Goal: Navigation & Orientation: Find specific page/section

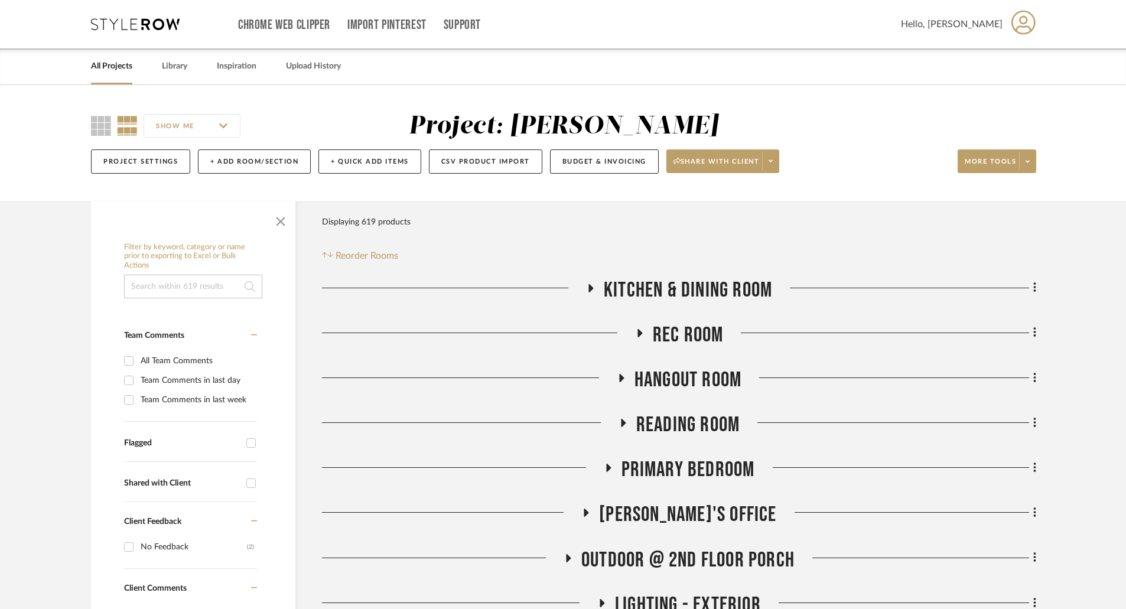
click at [120, 61] on link "All Projects" at bounding box center [111, 66] width 41 height 16
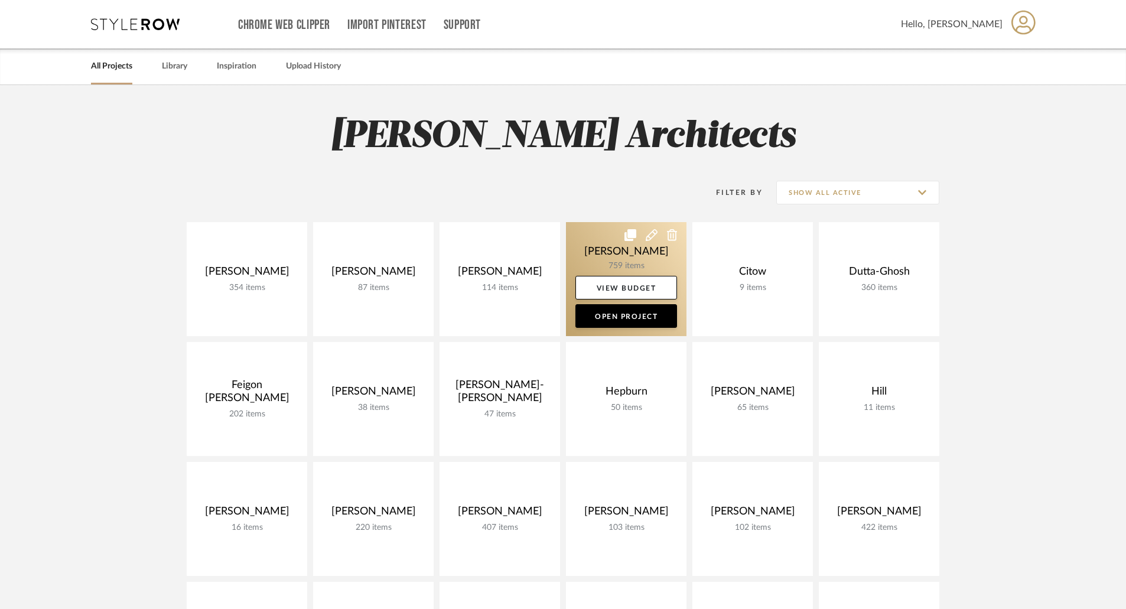
click at [623, 257] on link at bounding box center [626, 279] width 121 height 114
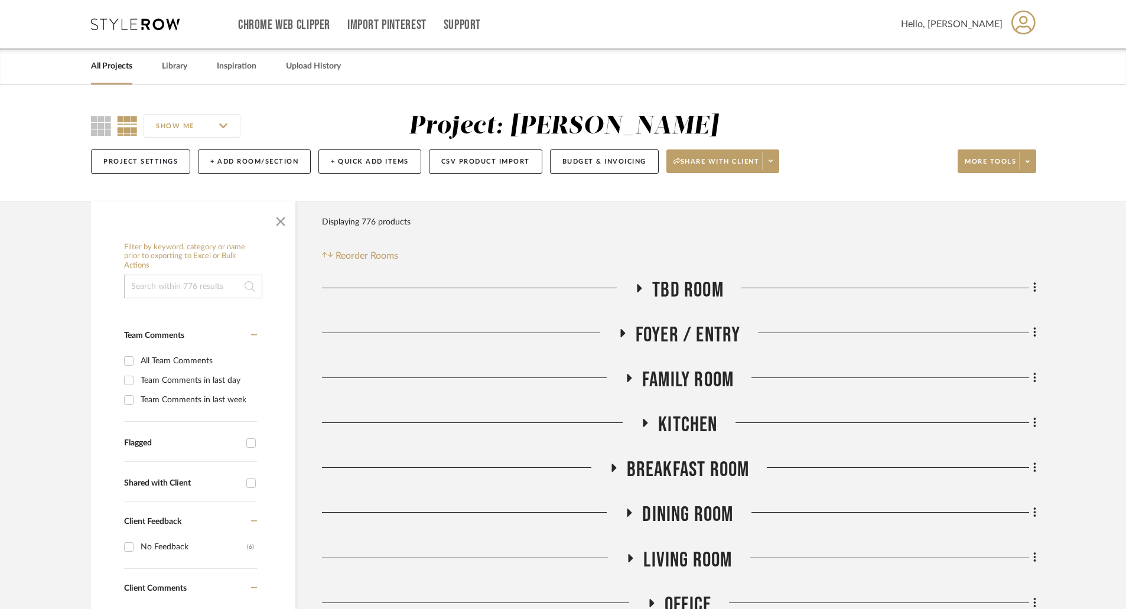
scroll to position [354, 0]
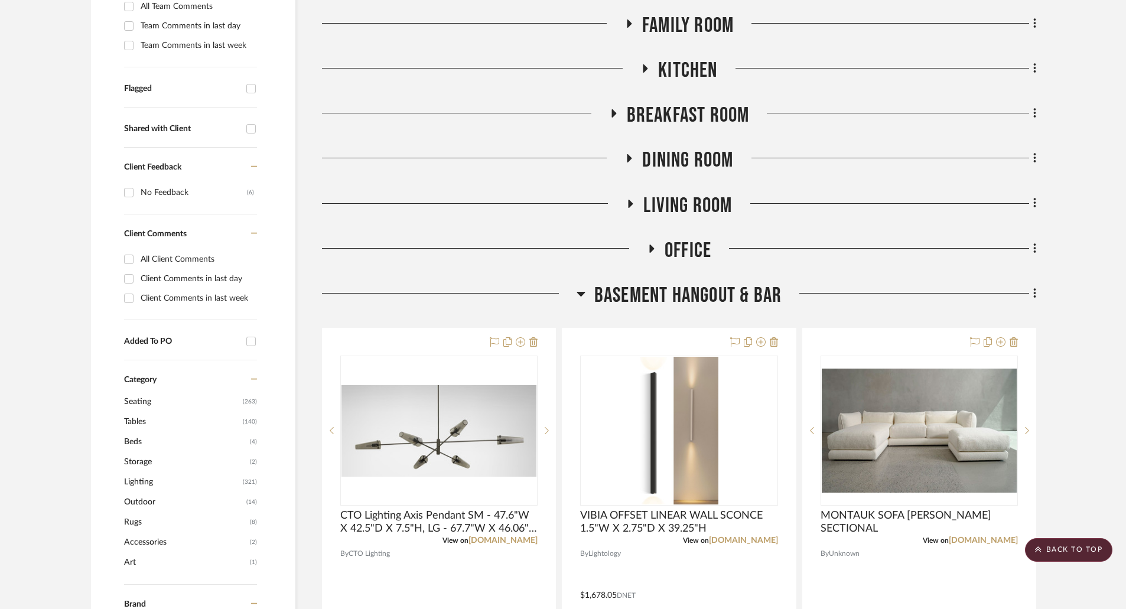
click at [652, 249] on icon at bounding box center [651, 249] width 5 height 8
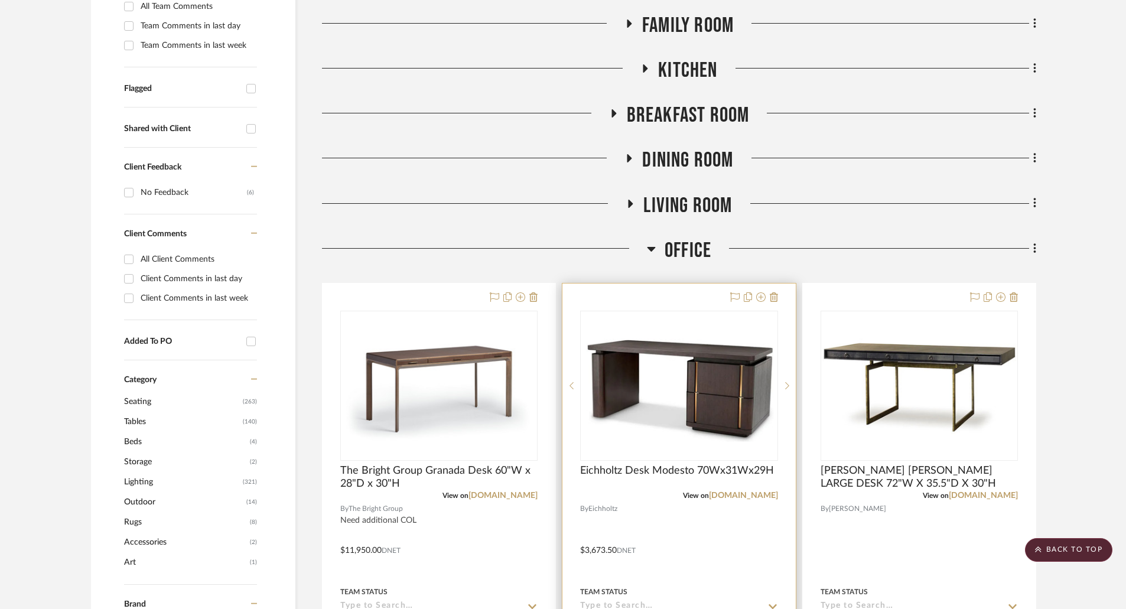
scroll to position [177, 0]
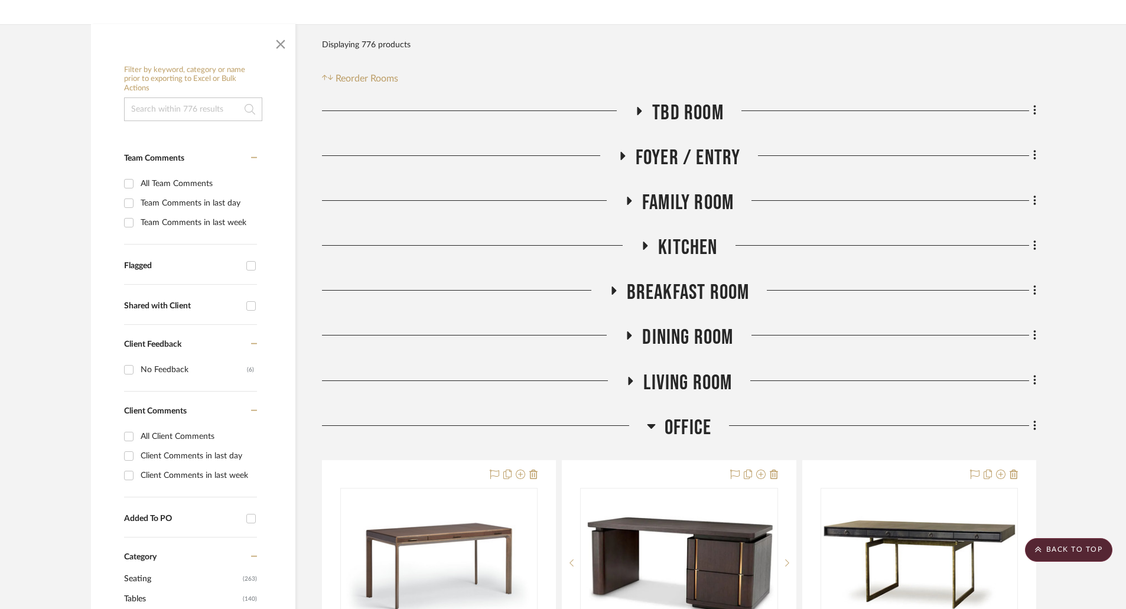
click at [650, 422] on icon at bounding box center [651, 426] width 9 height 14
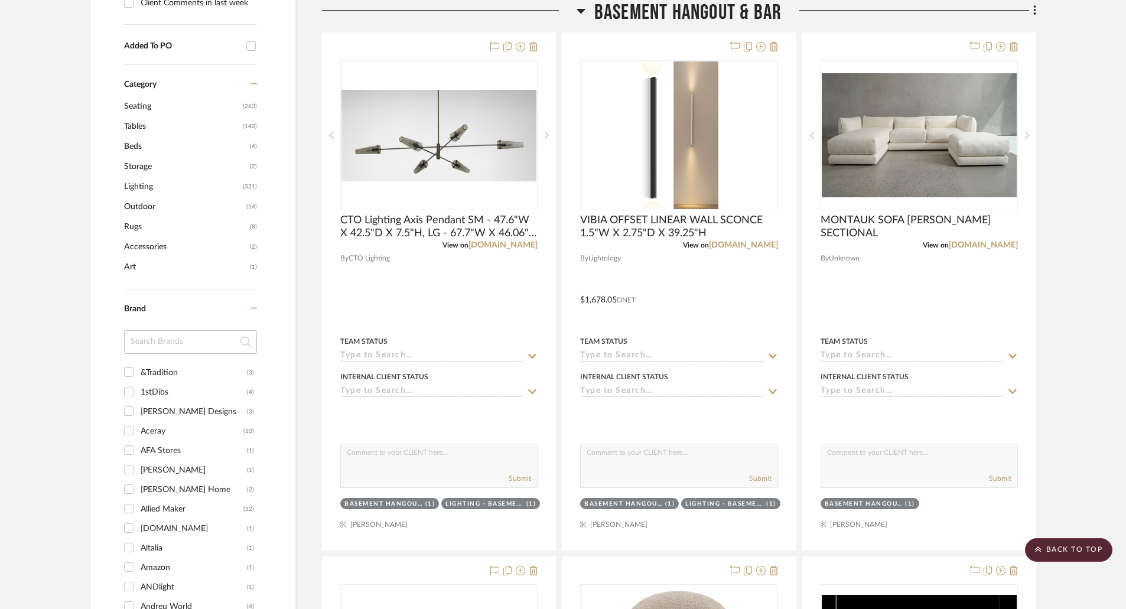
scroll to position [354, 0]
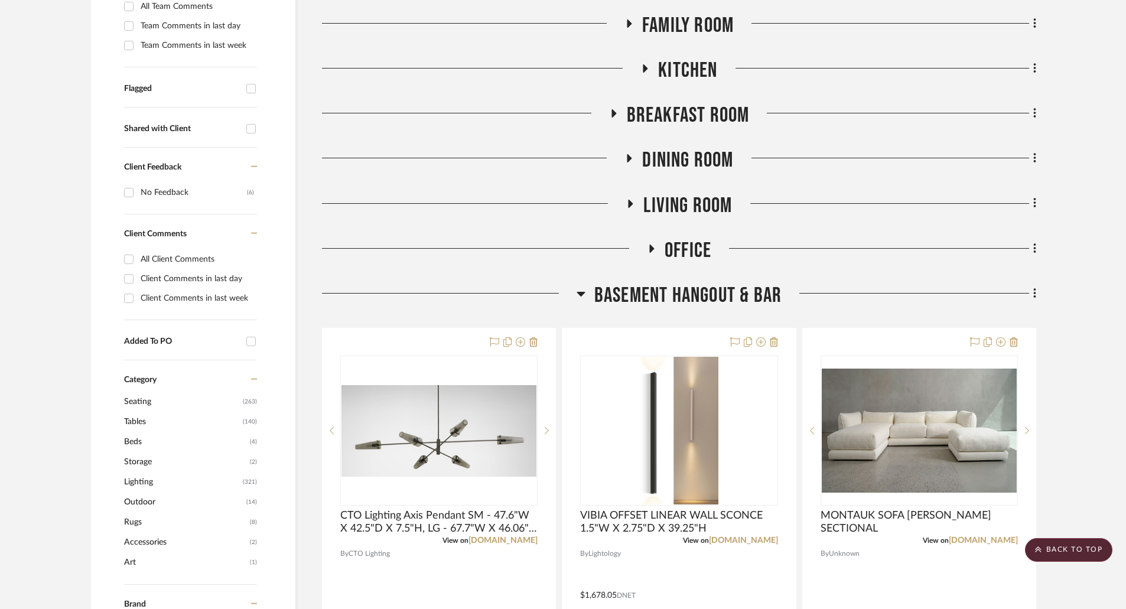
click at [588, 292] on h3 "BASEMENT HANGOUT & BAR" at bounding box center [679, 295] width 205 height 25
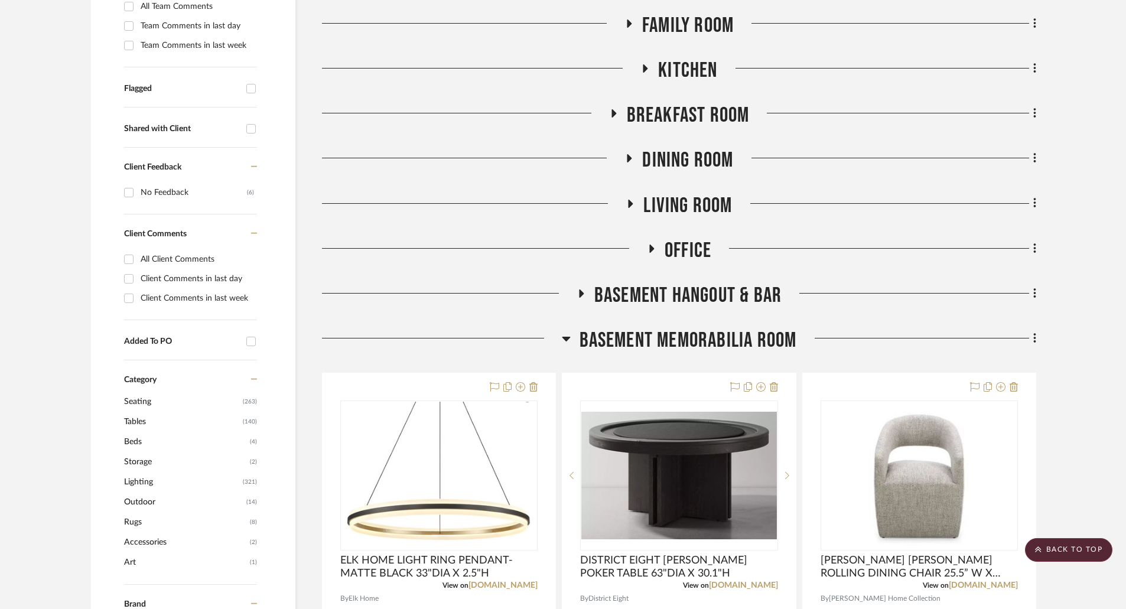
click at [568, 334] on icon at bounding box center [566, 338] width 9 height 14
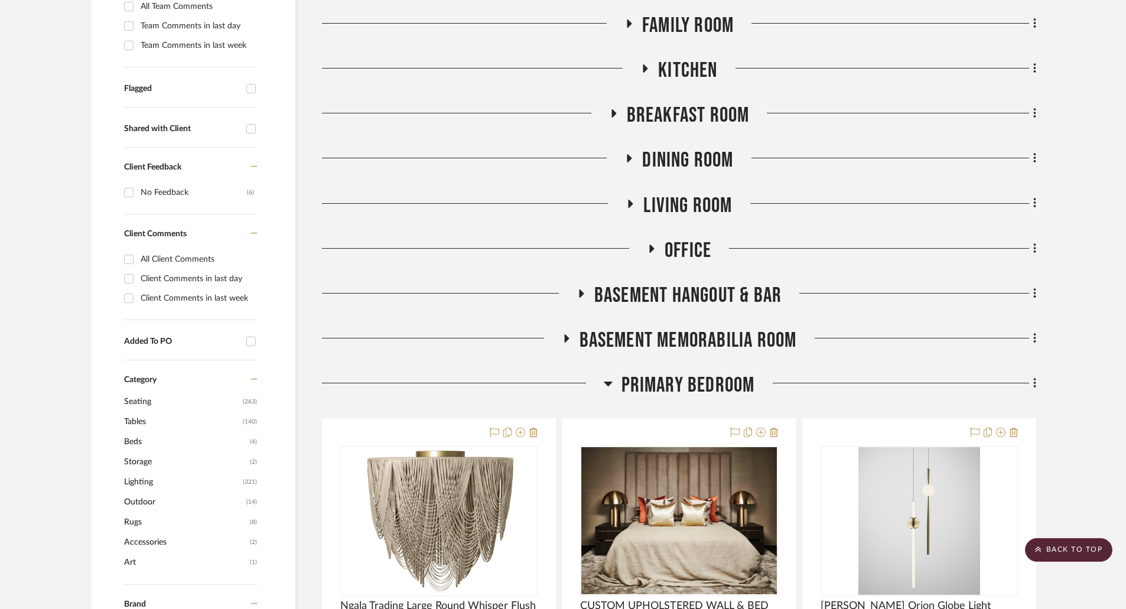
scroll to position [532, 0]
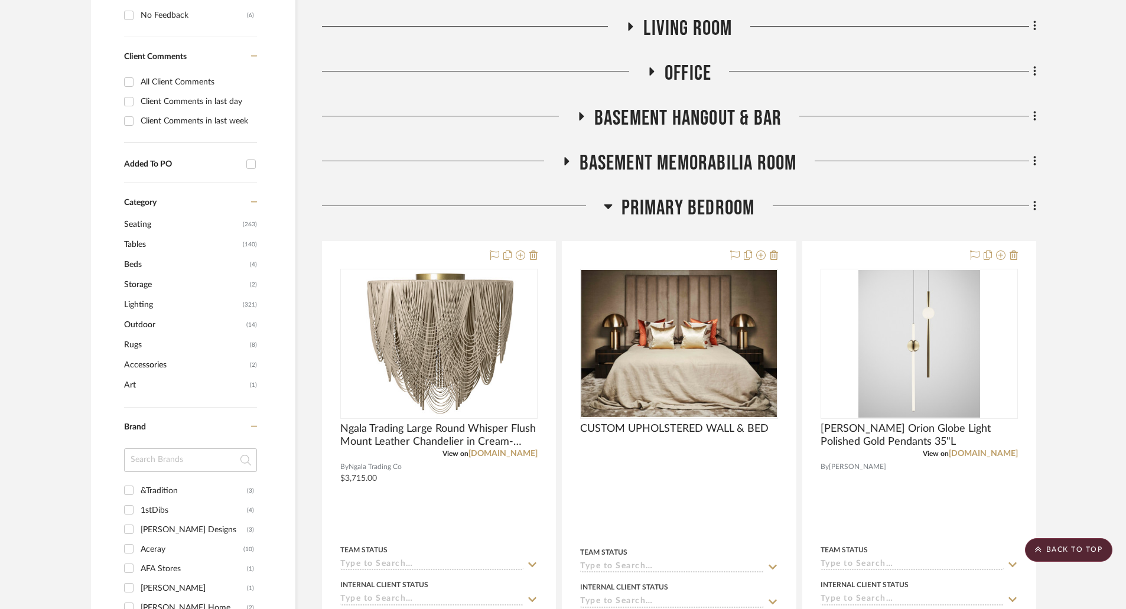
click at [566, 162] on icon at bounding box center [566, 161] width 5 height 8
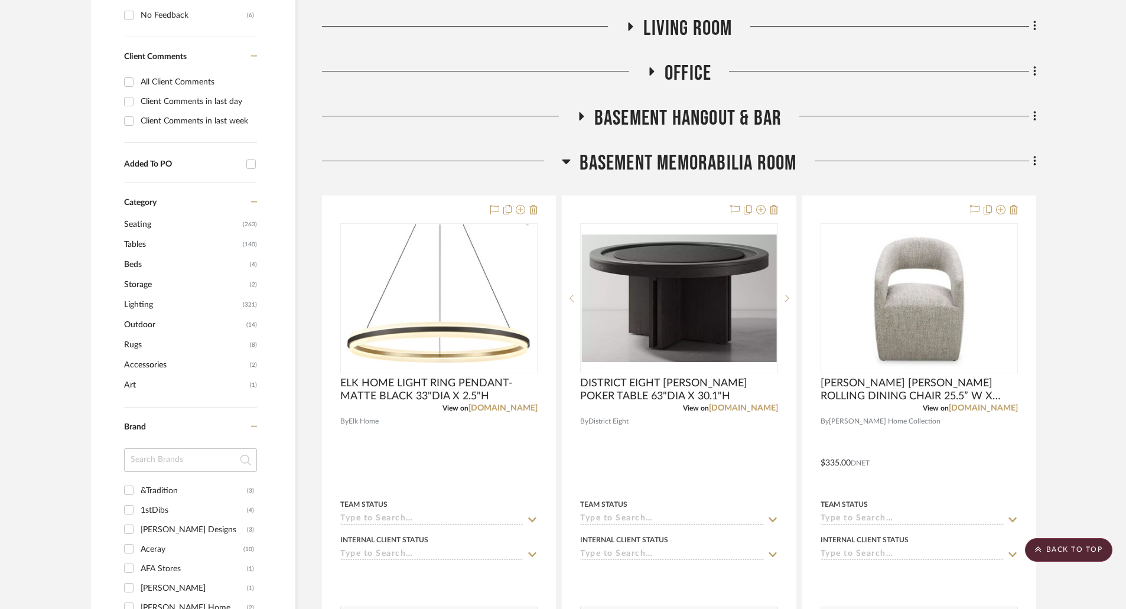
scroll to position [413, 0]
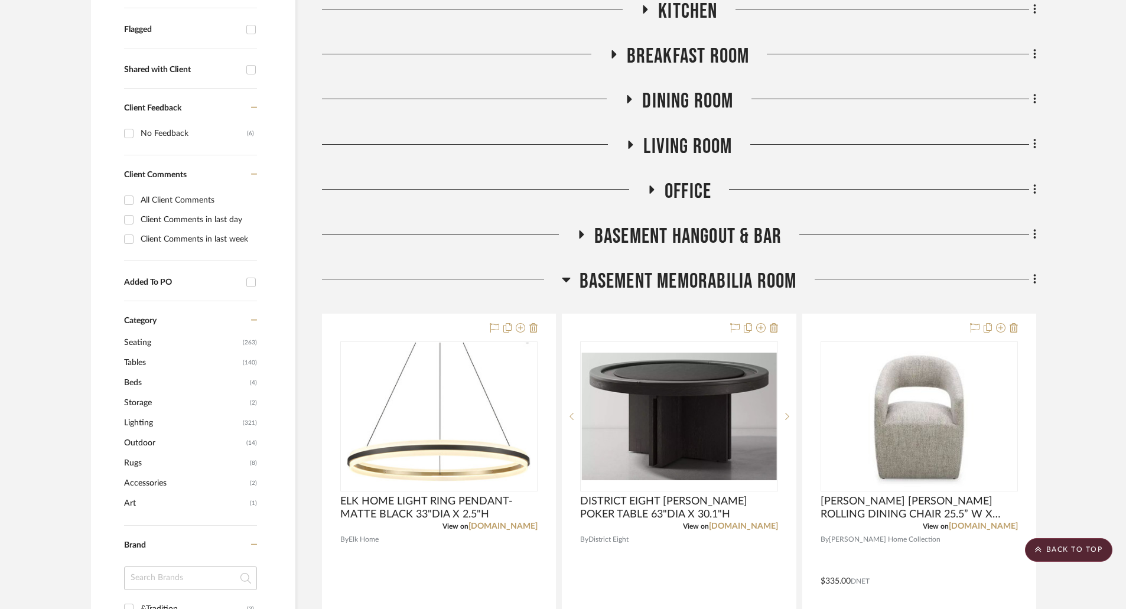
click at [566, 280] on icon at bounding box center [566, 280] width 8 height 5
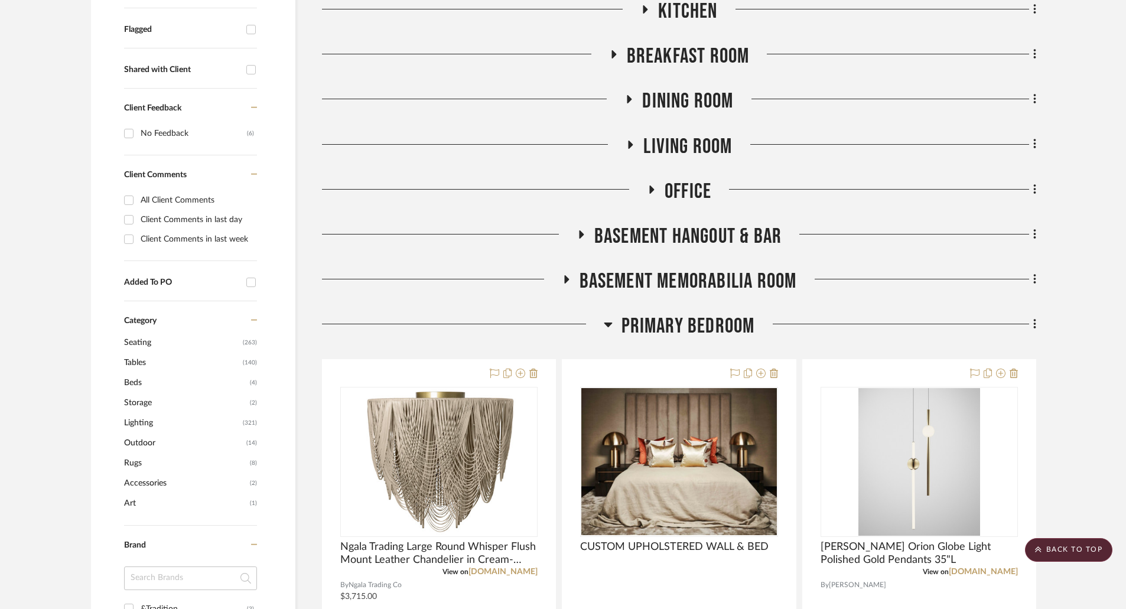
click at [614, 321] on h3 "PRIMARY BEDROOM" at bounding box center [679, 326] width 151 height 25
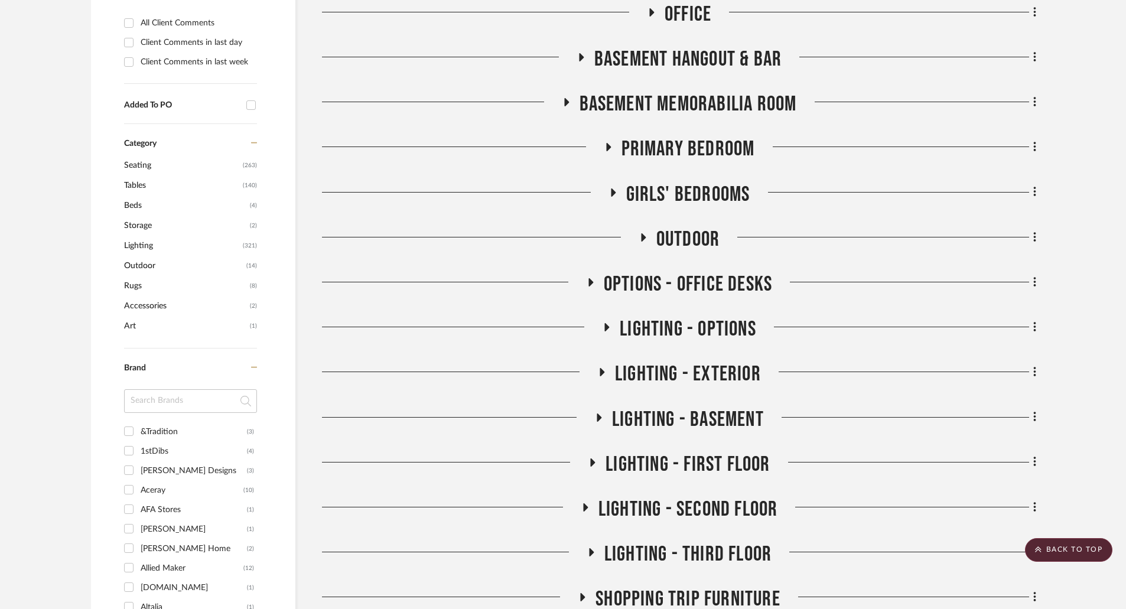
scroll to position [709, 0]
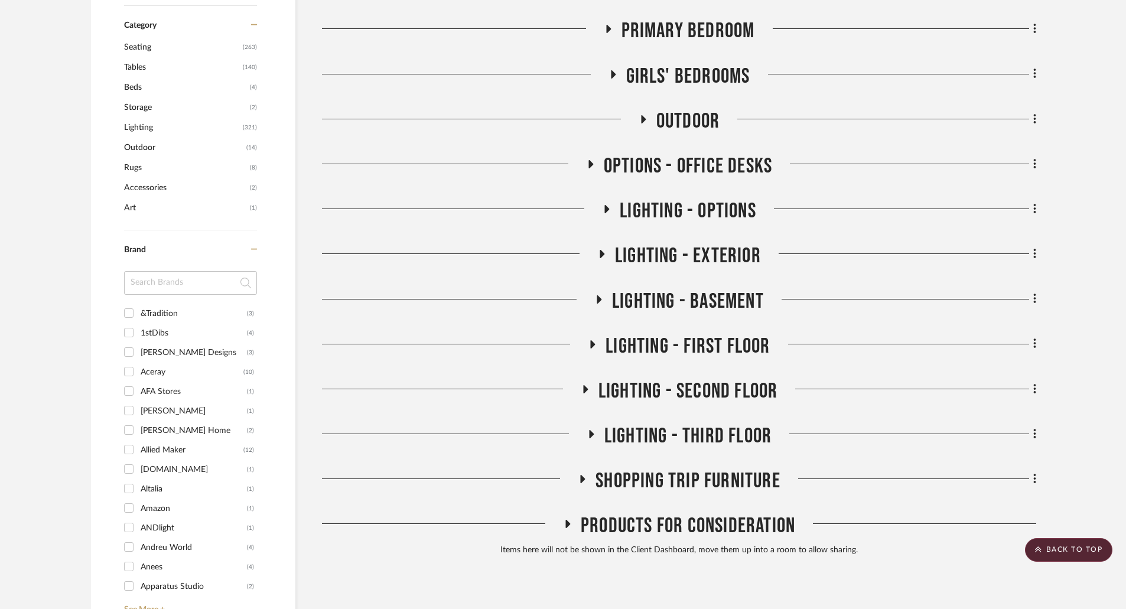
click at [591, 166] on icon at bounding box center [590, 163] width 14 height 9
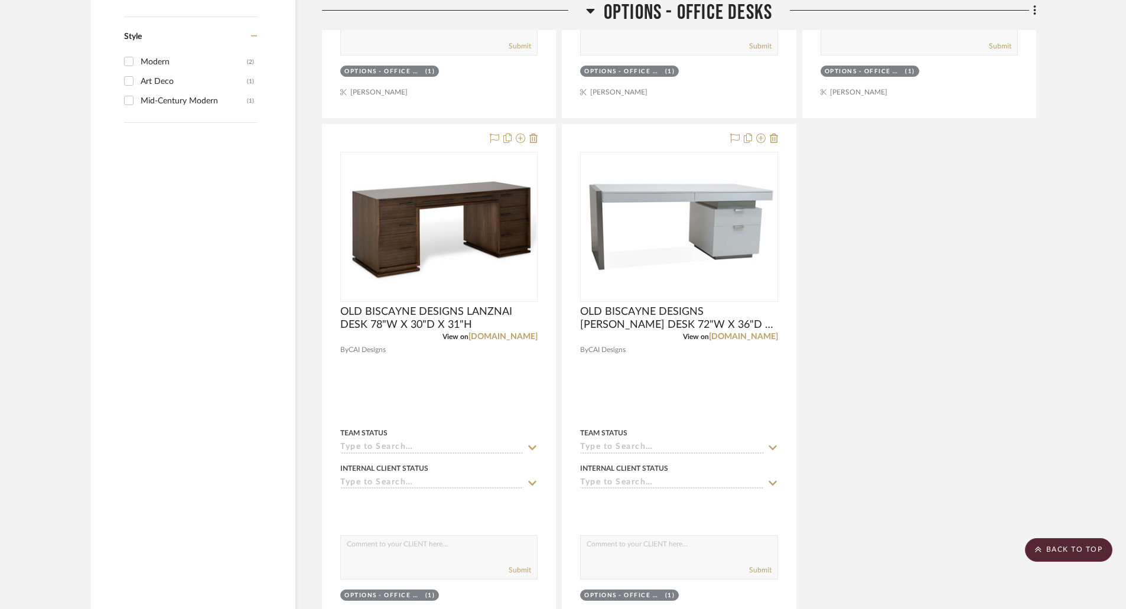
scroll to position [2067, 0]
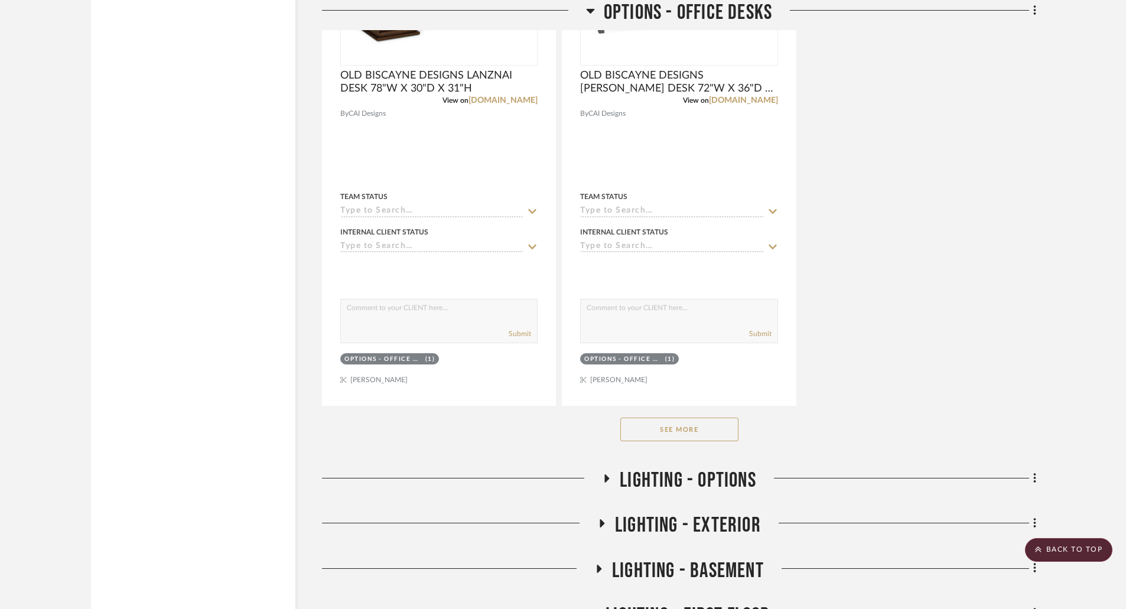
click at [712, 434] on button "See More" at bounding box center [679, 430] width 118 height 24
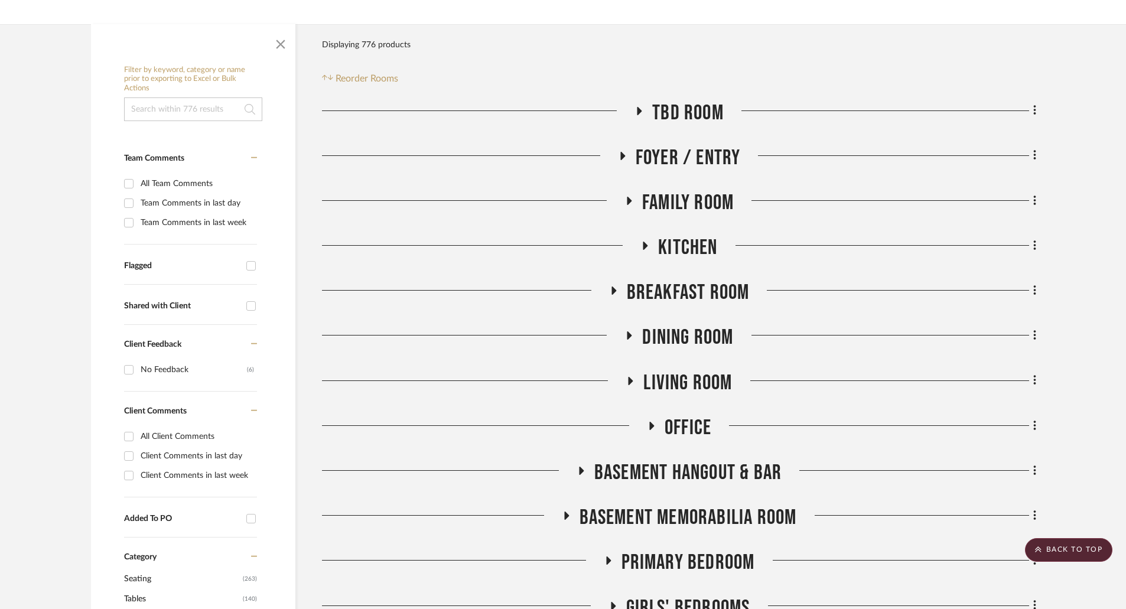
scroll to position [0, 0]
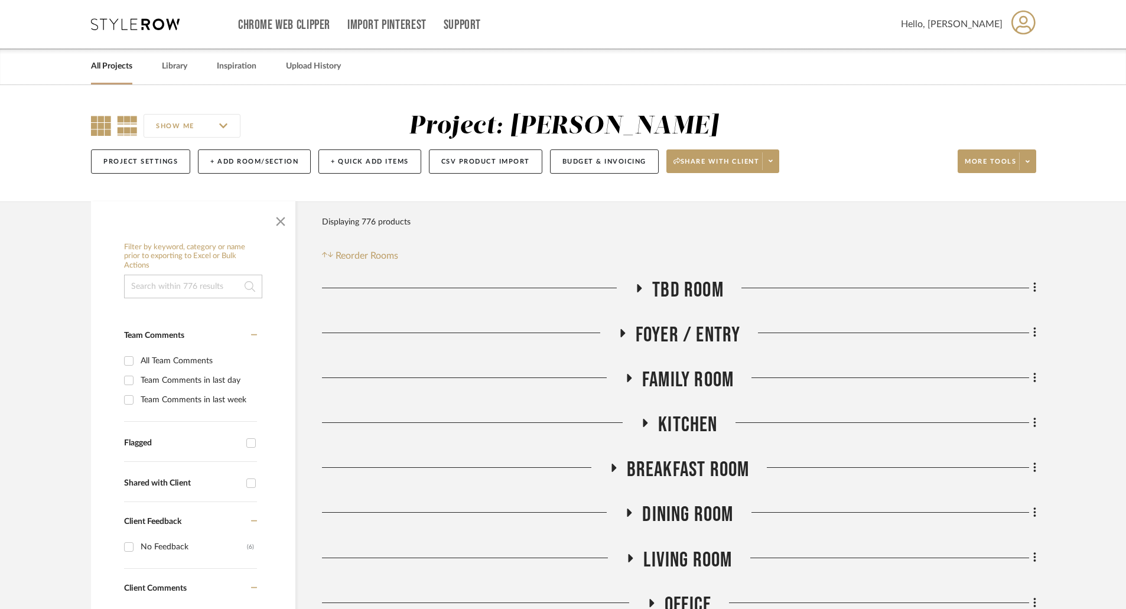
click at [103, 129] on icon at bounding box center [101, 126] width 20 height 20
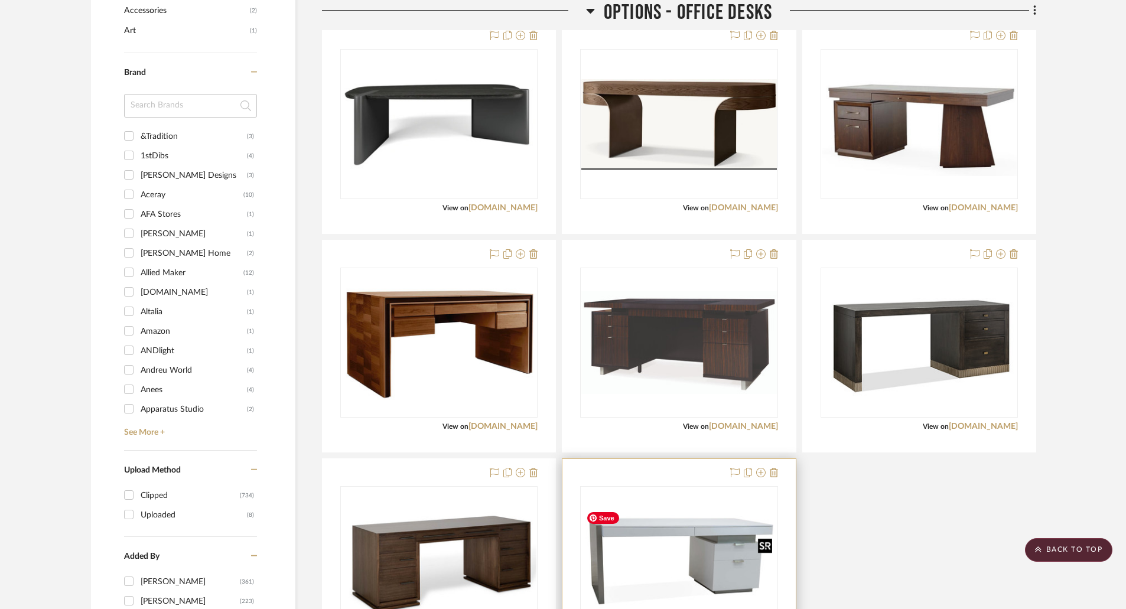
scroll to position [945, 0]
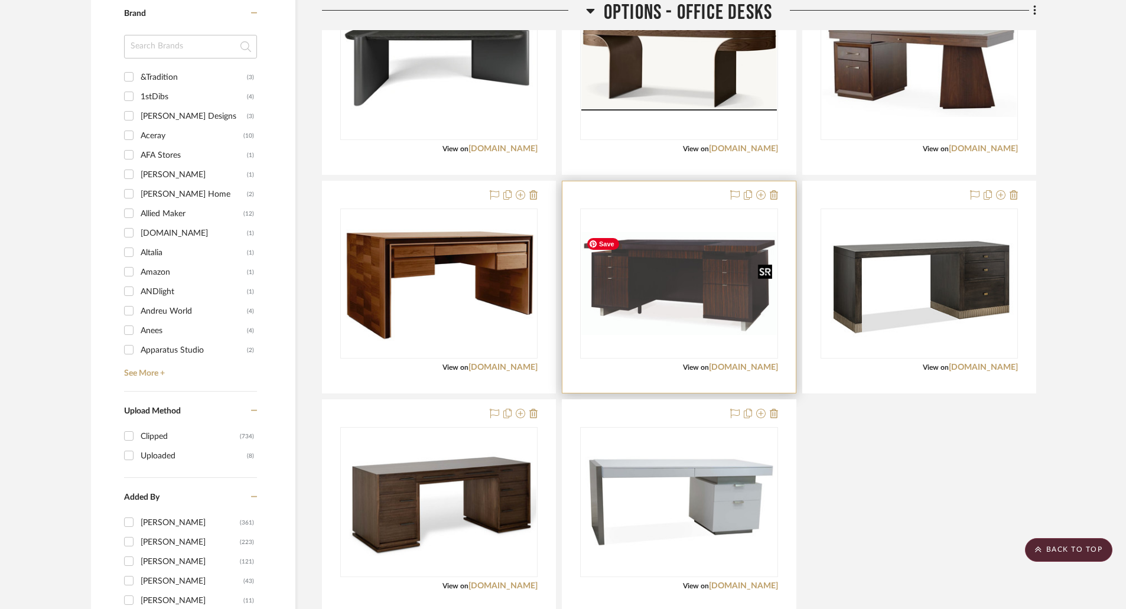
click at [750, 332] on img "0" at bounding box center [678, 283] width 195 height 103
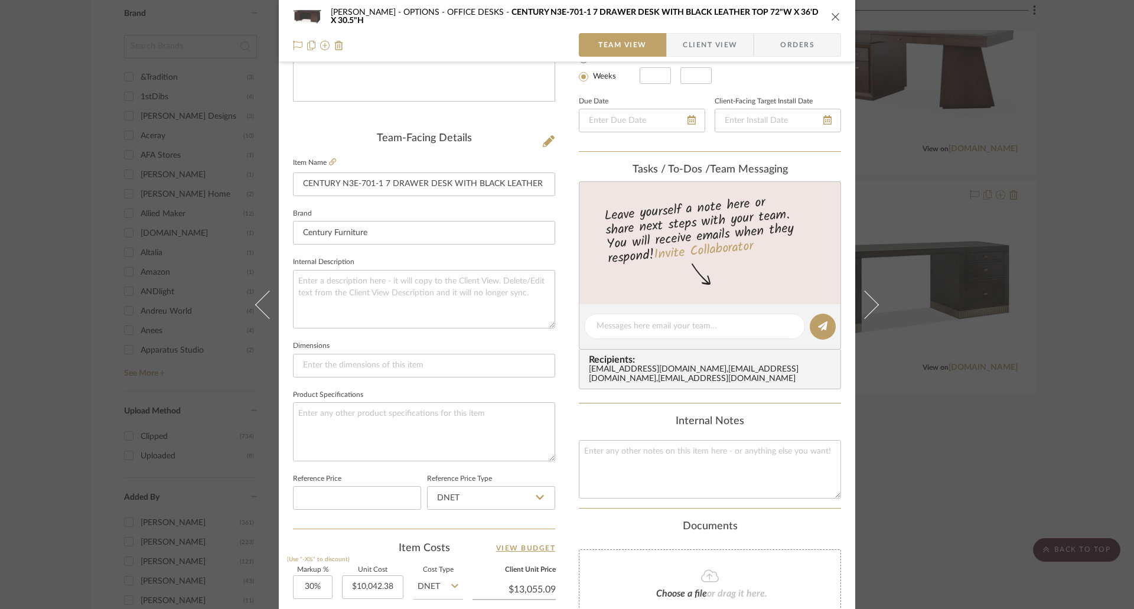
scroll to position [59, 0]
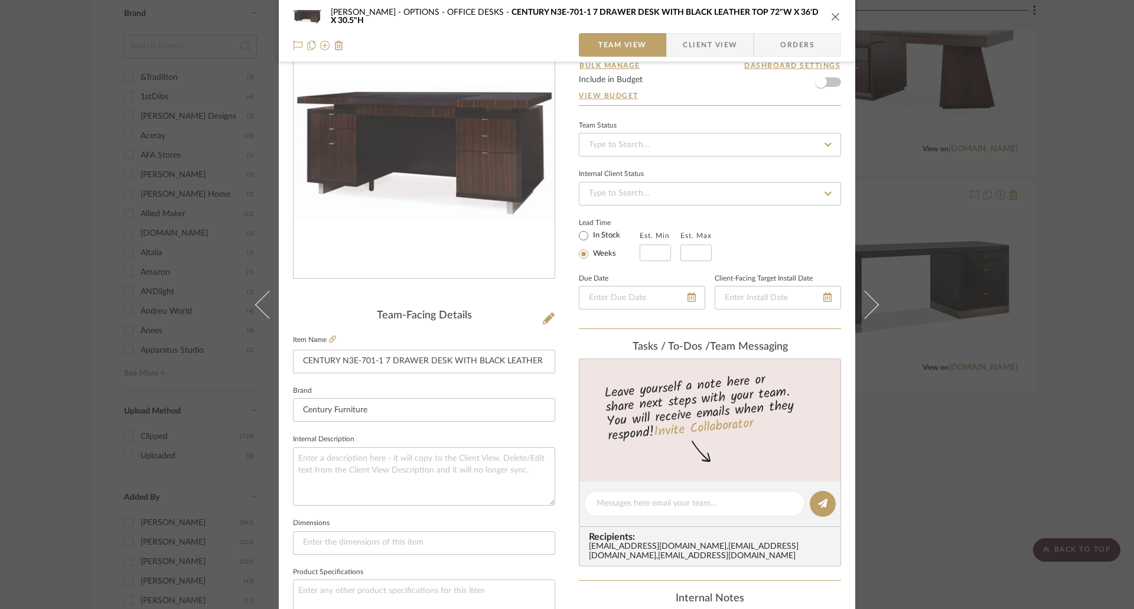
click at [831, 17] on icon "close" at bounding box center [835, 16] width 9 height 9
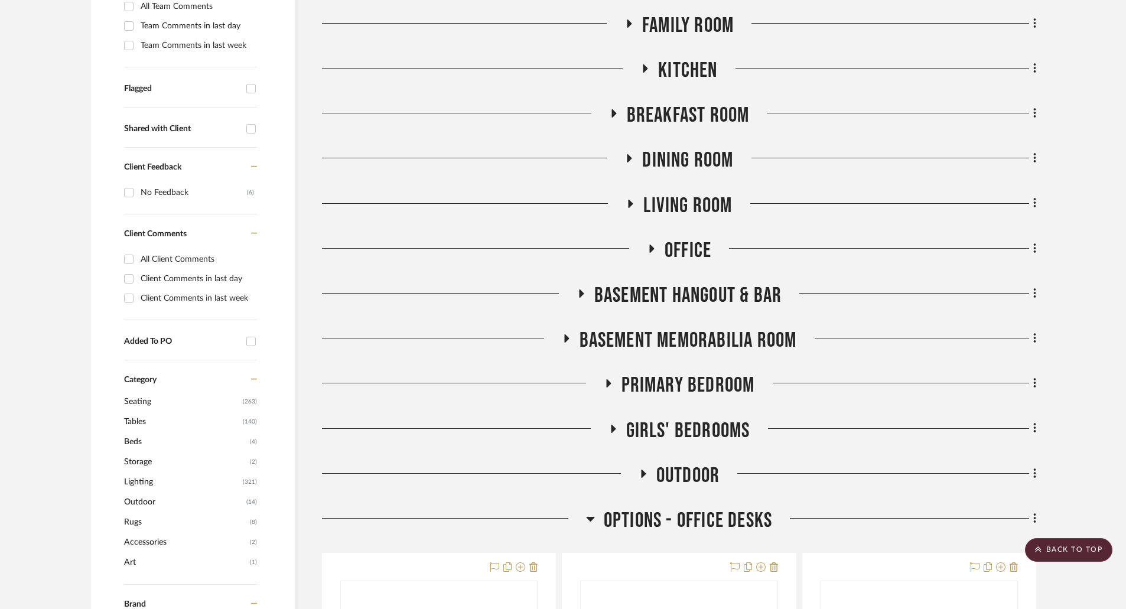
scroll to position [0, 0]
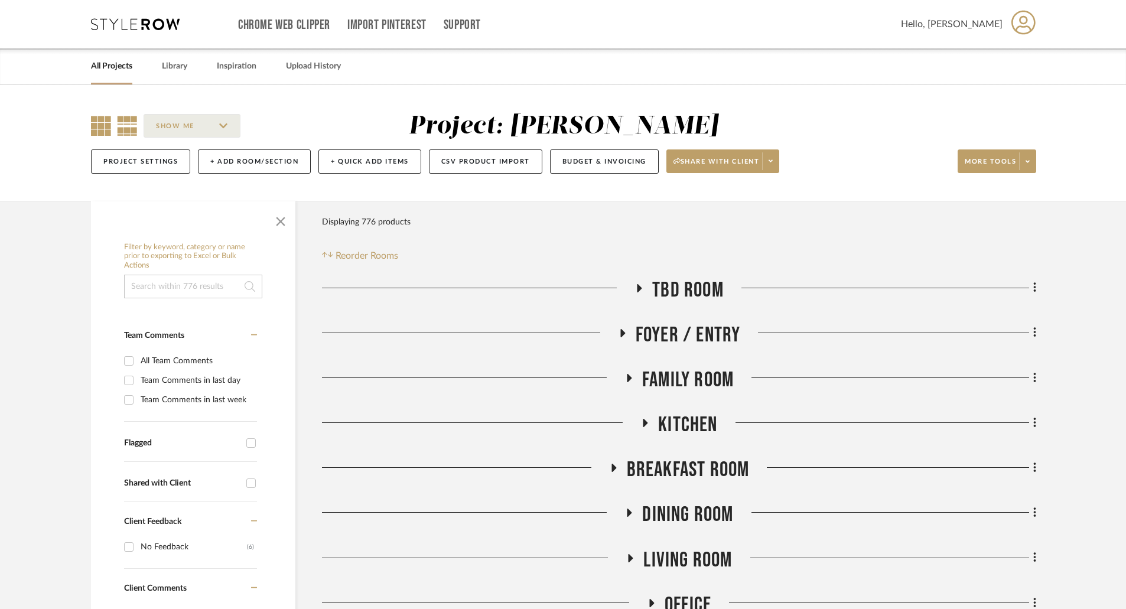
click at [132, 120] on icon at bounding box center [127, 126] width 21 height 20
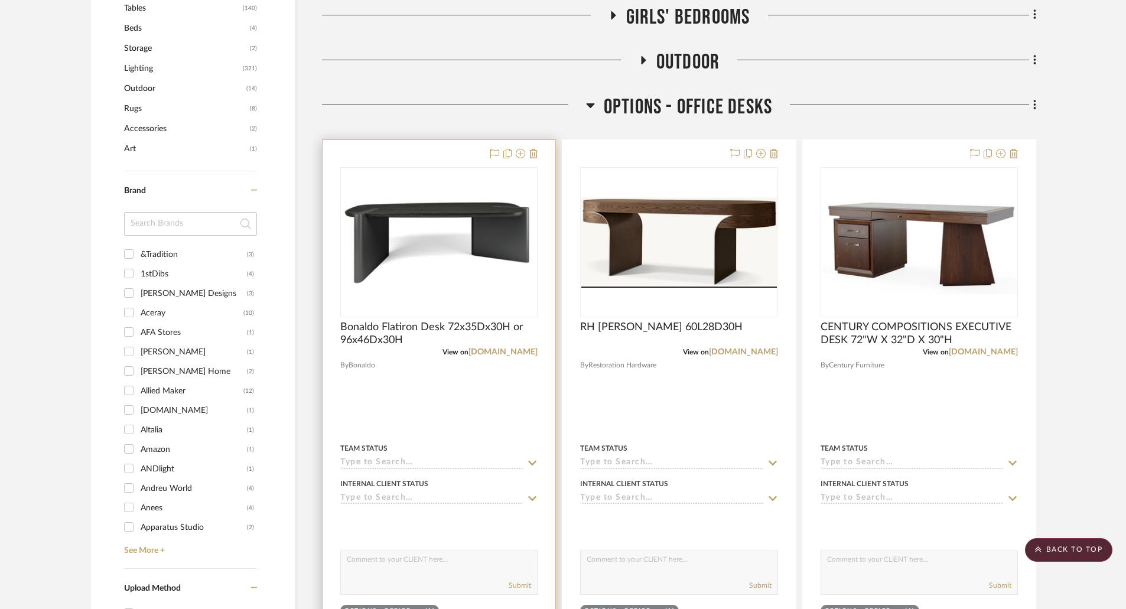
scroll to position [827, 0]
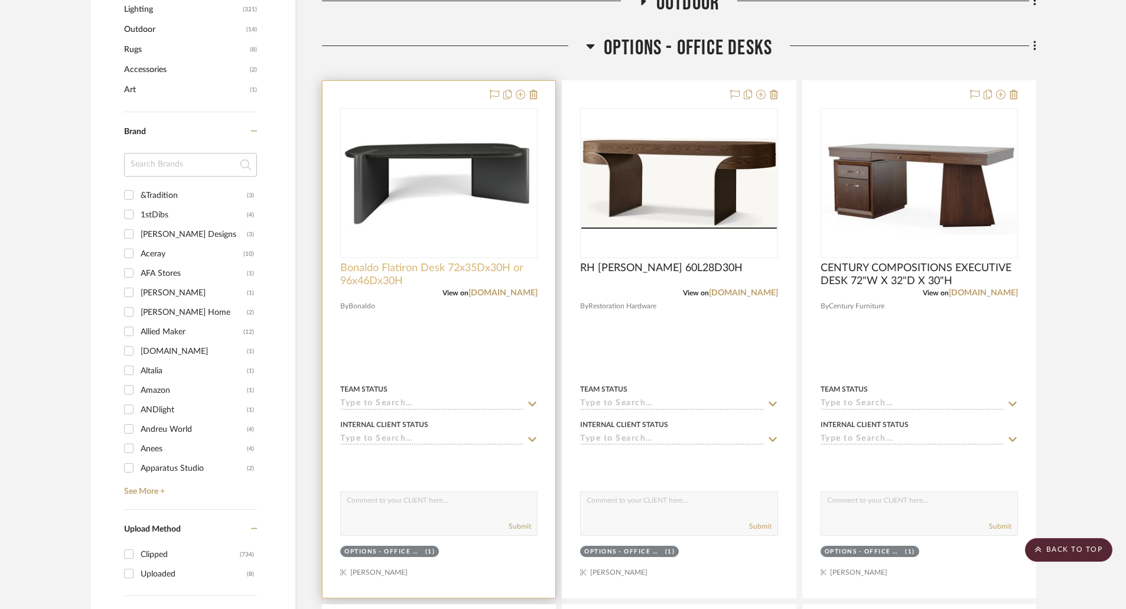
click at [419, 263] on span "Bonaldo Flatiron Desk 72x35Dx30H or 96x46Dx30H" at bounding box center [438, 275] width 197 height 26
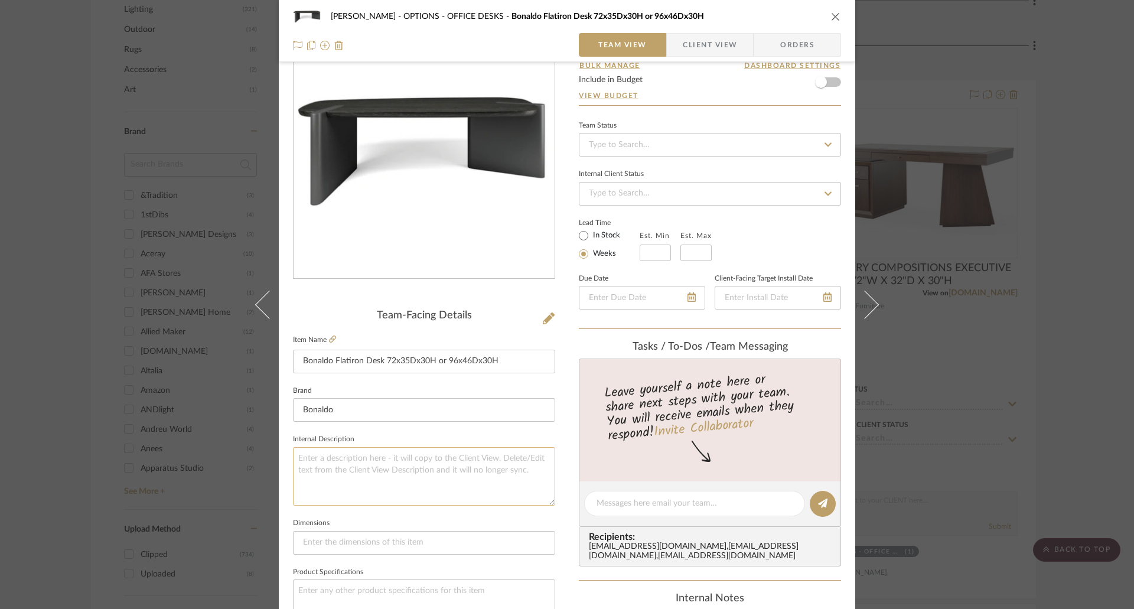
scroll to position [0, 0]
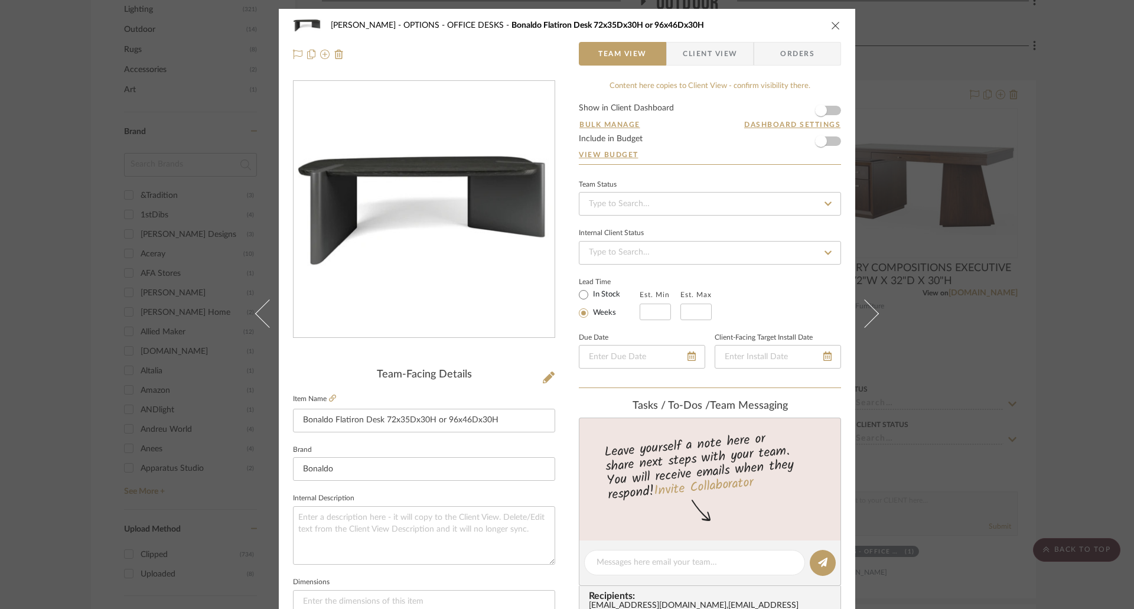
click at [831, 30] on button "close" at bounding box center [836, 25] width 11 height 11
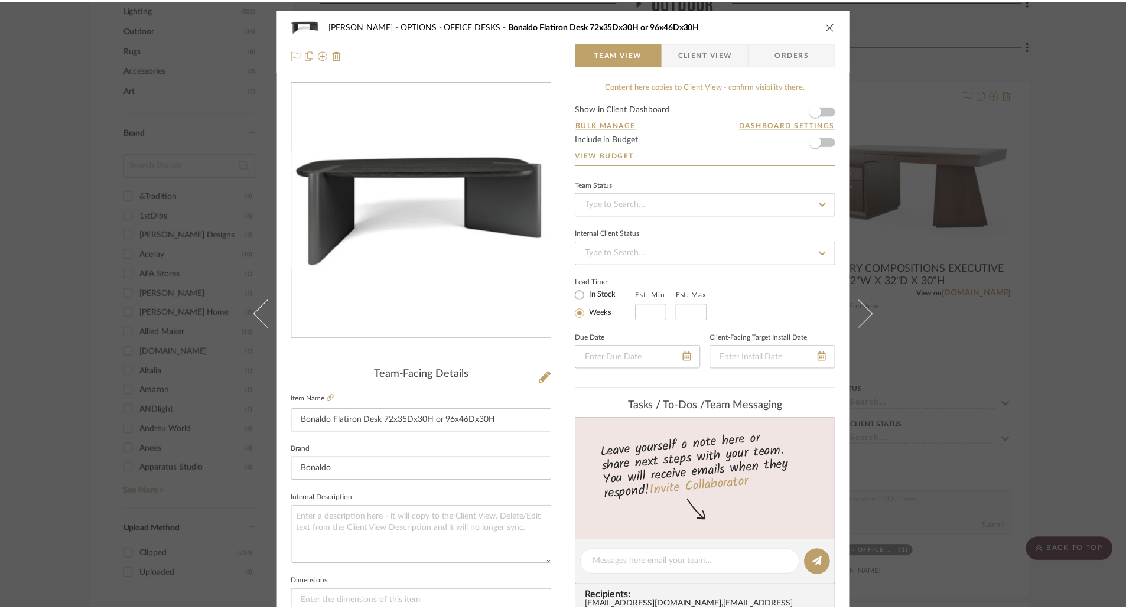
scroll to position [827, 0]
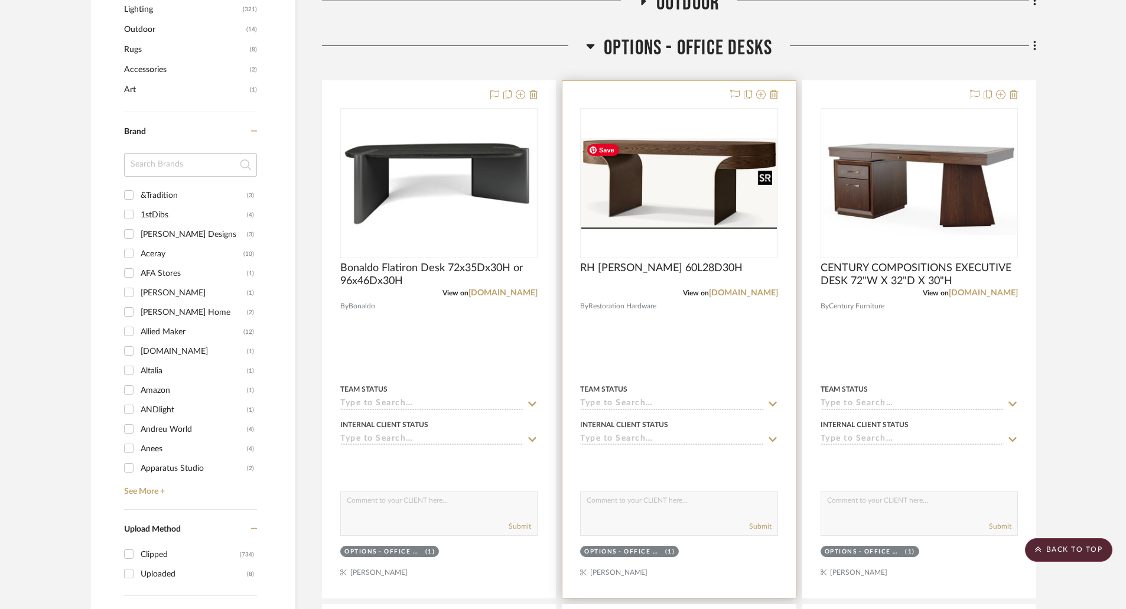
click at [700, 194] on img "0" at bounding box center [678, 183] width 195 height 90
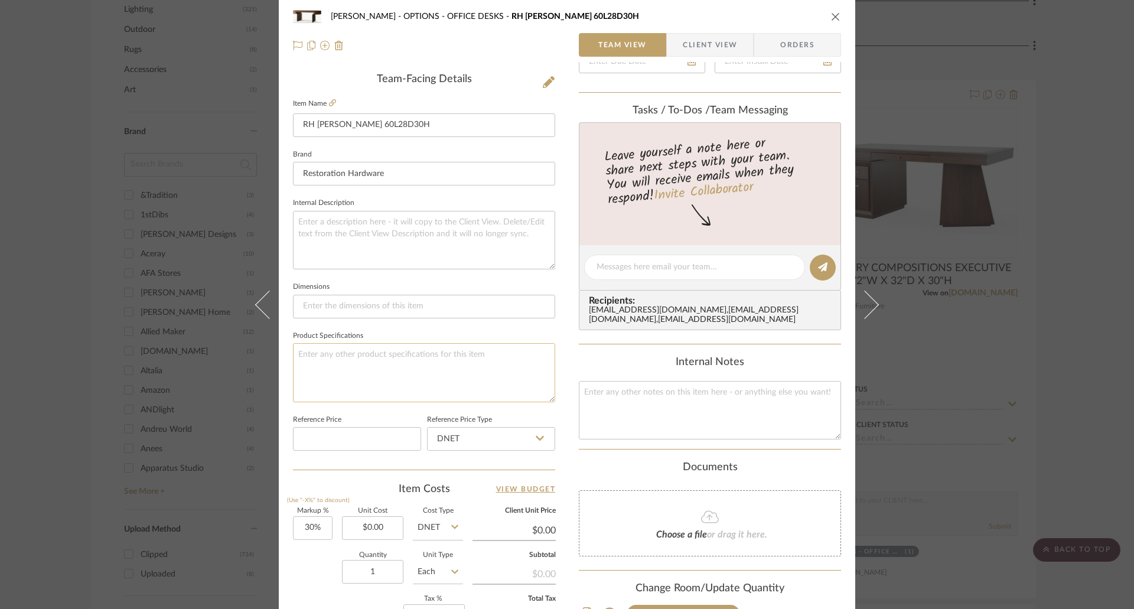
scroll to position [0, 0]
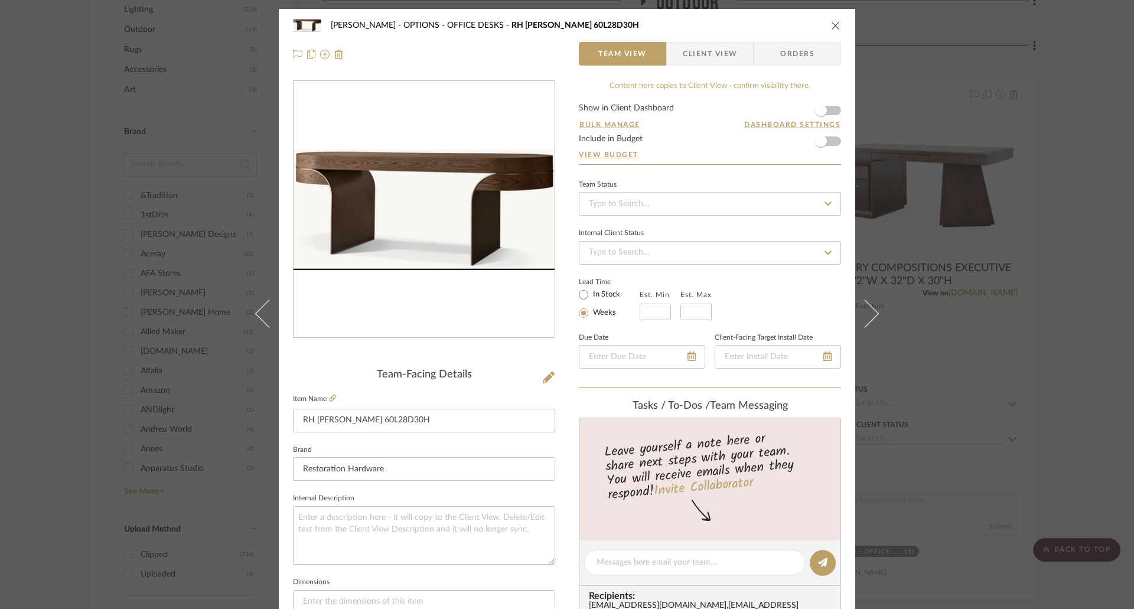
click at [831, 24] on icon "close" at bounding box center [835, 25] width 9 height 9
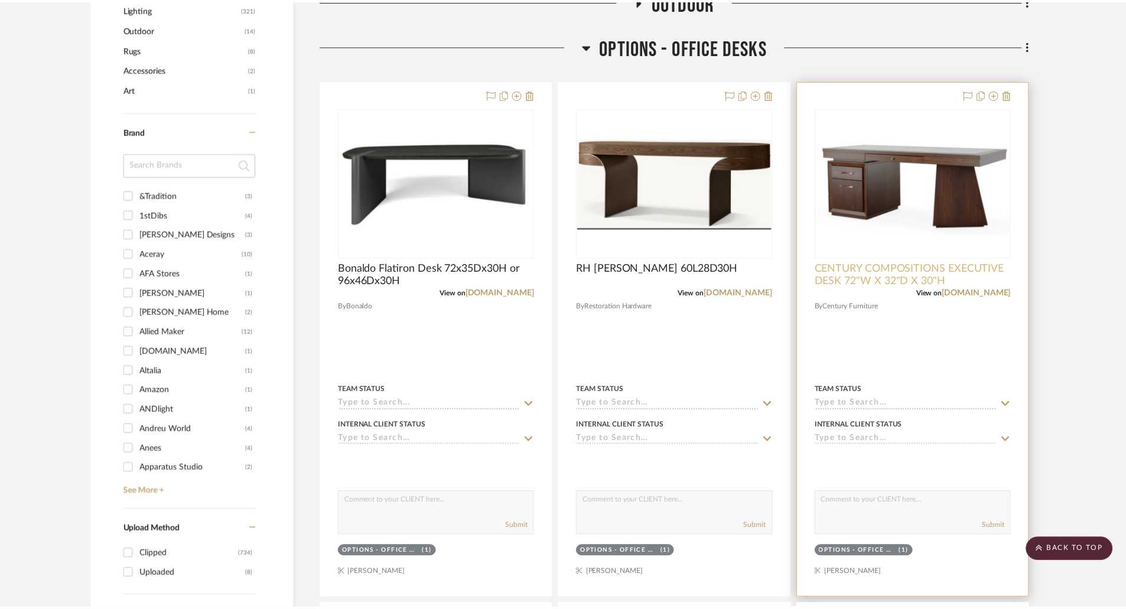
scroll to position [827, 0]
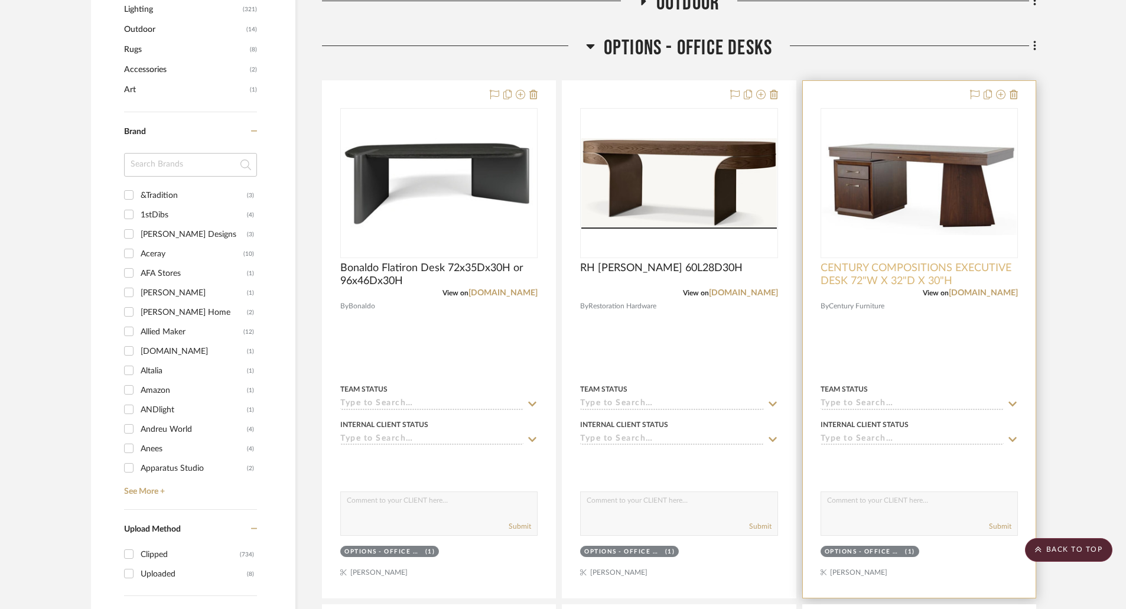
click at [908, 275] on span "CENTURY COMPOSITIONS EXECUTIVE DESK 72"W X 32"D X 30"H" at bounding box center [918, 275] width 197 height 26
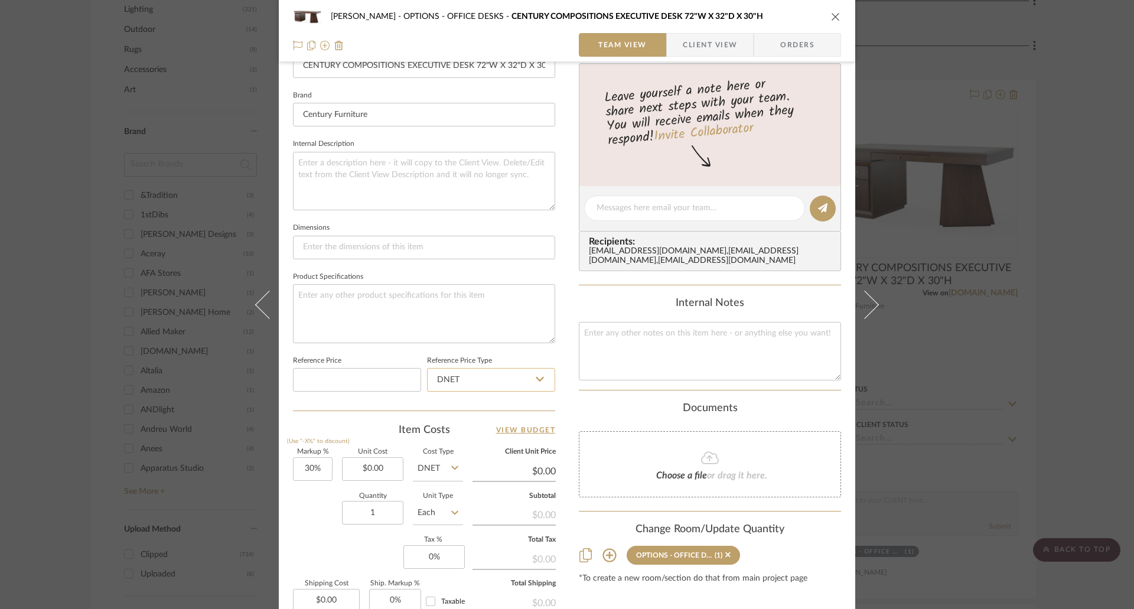
scroll to position [413, 0]
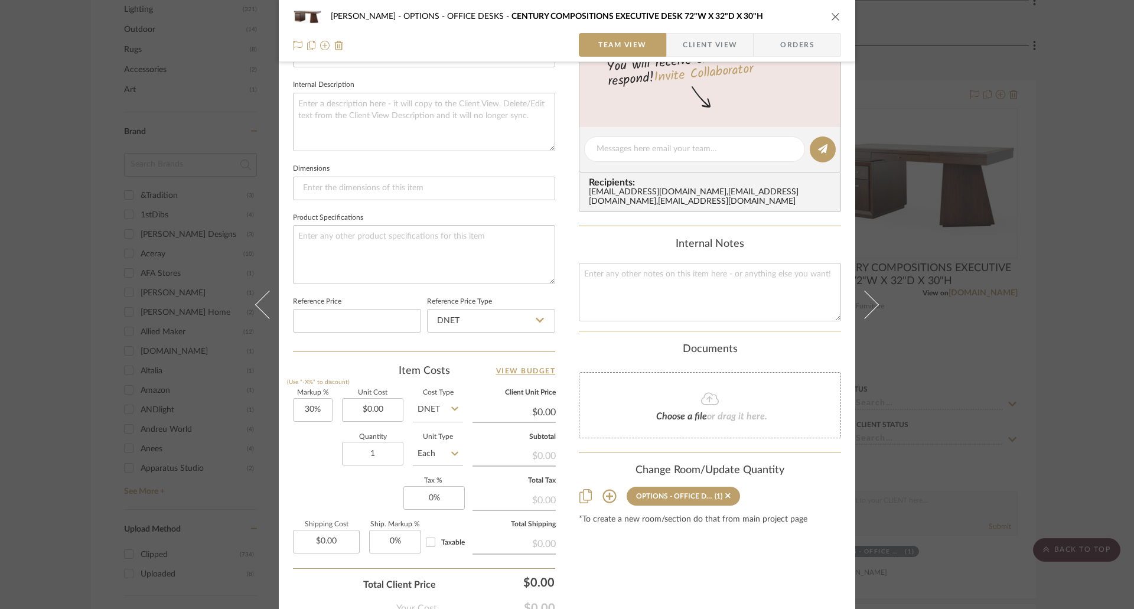
click at [831, 11] on button "close" at bounding box center [836, 16] width 11 height 11
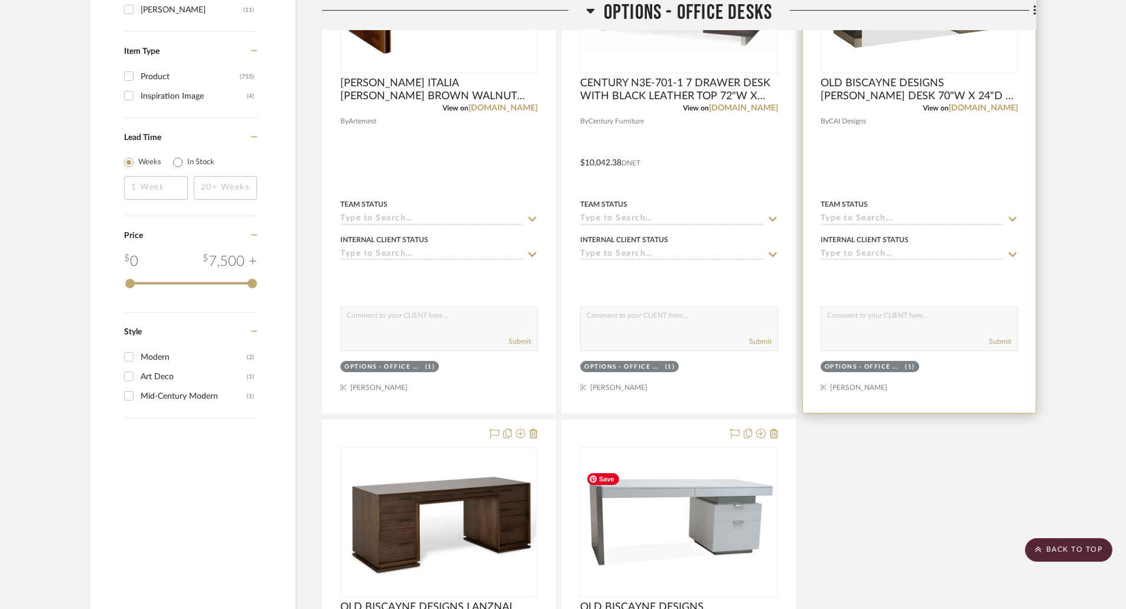
scroll to position [1418, 0]
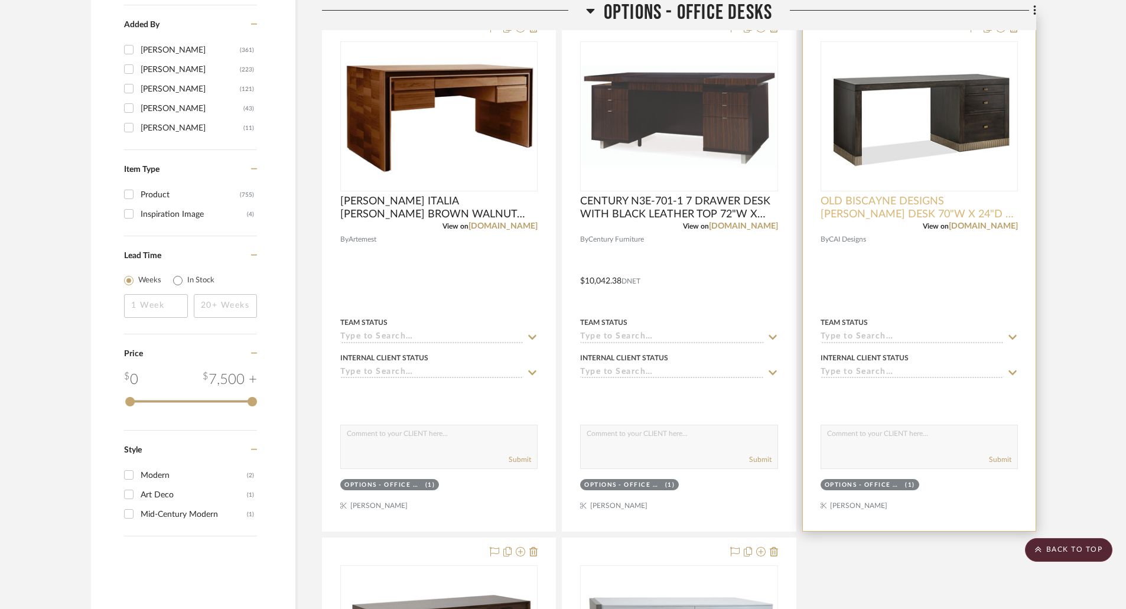
click at [915, 213] on span "OLD BISCAYNE DESIGNS [PERSON_NAME] DESK 70"W X 24"D X 30"H" at bounding box center [918, 208] width 197 height 26
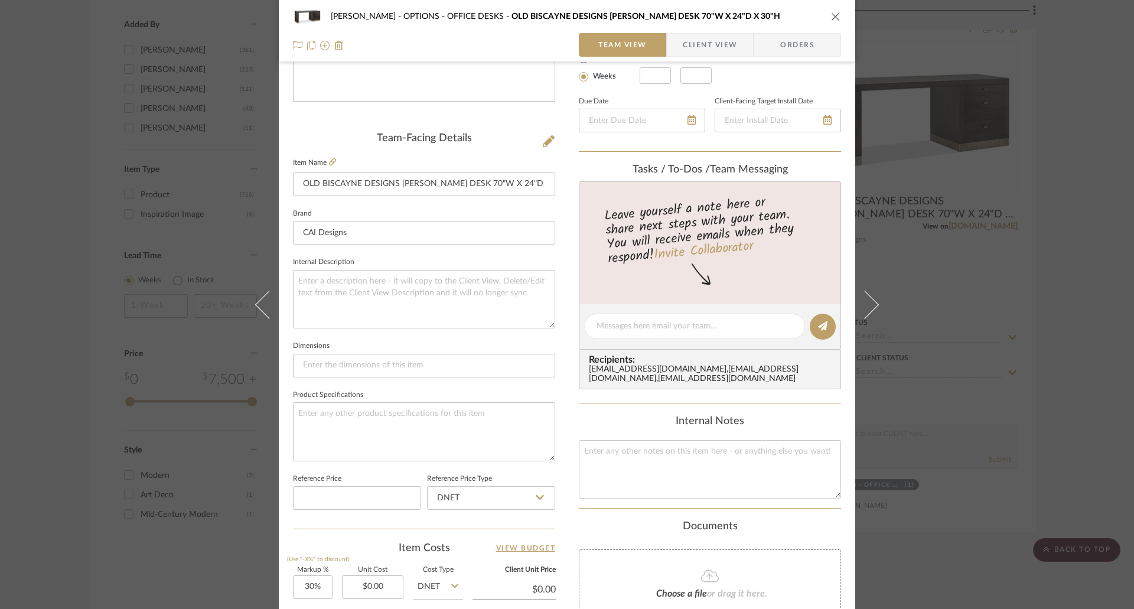
scroll to position [413, 0]
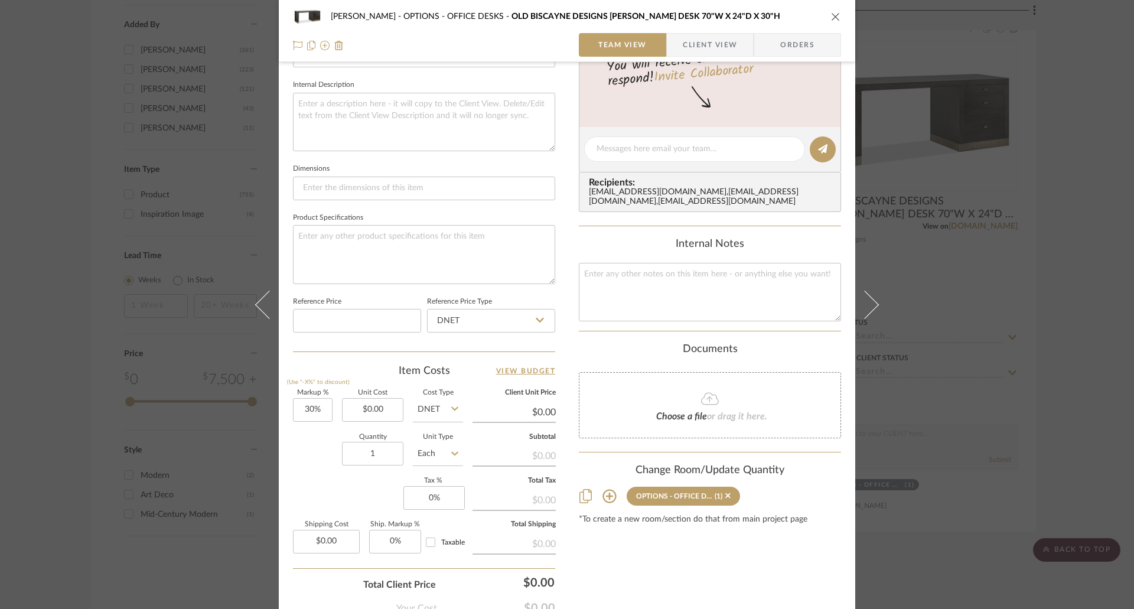
click at [831, 17] on icon "close" at bounding box center [835, 16] width 9 height 9
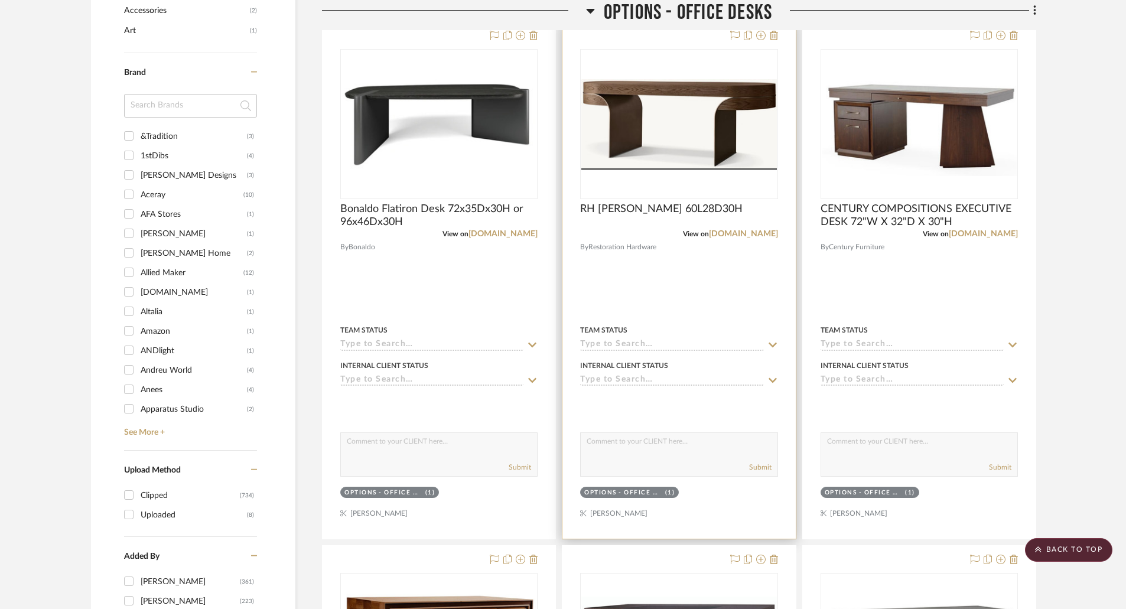
scroll to position [768, 0]
